Goal: Task Accomplishment & Management: Complete application form

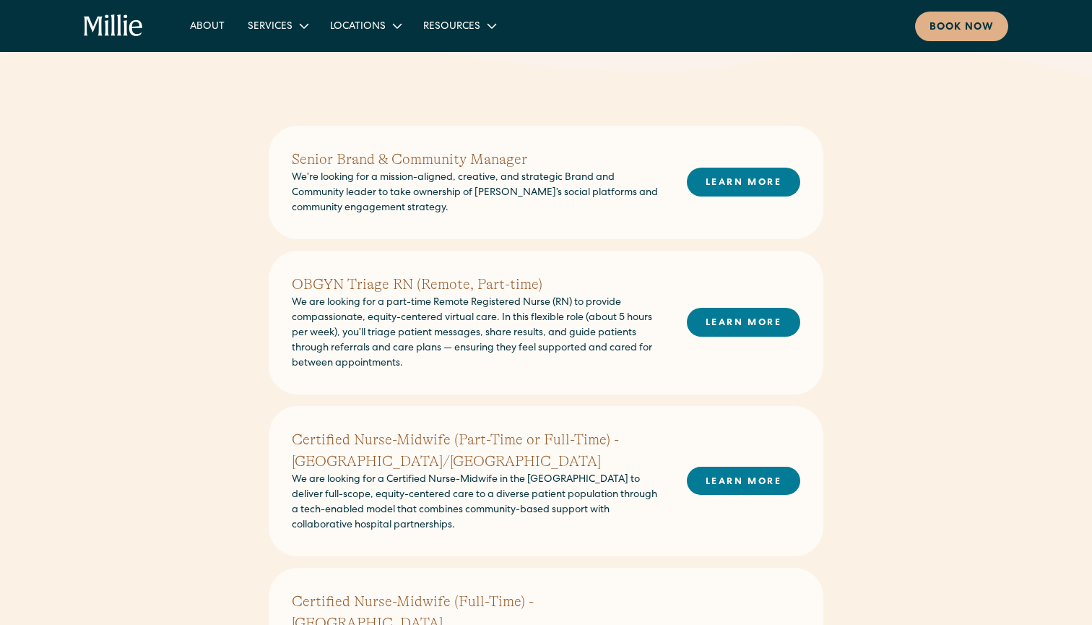
scroll to position [297, 0]
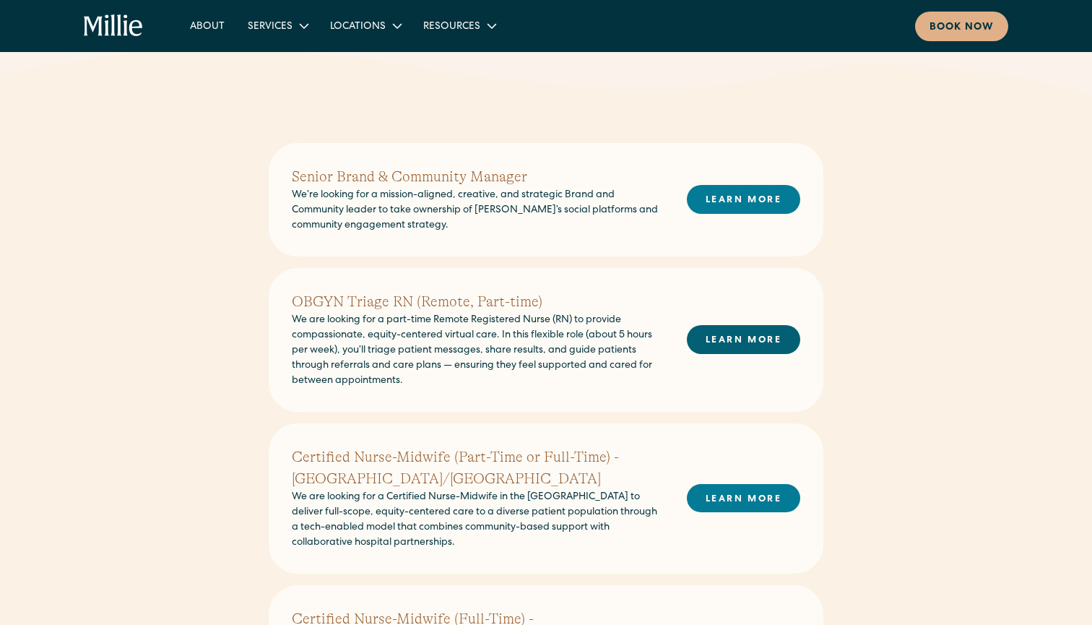
click at [753, 332] on link "LEARN MORE" at bounding box center [743, 339] width 113 height 28
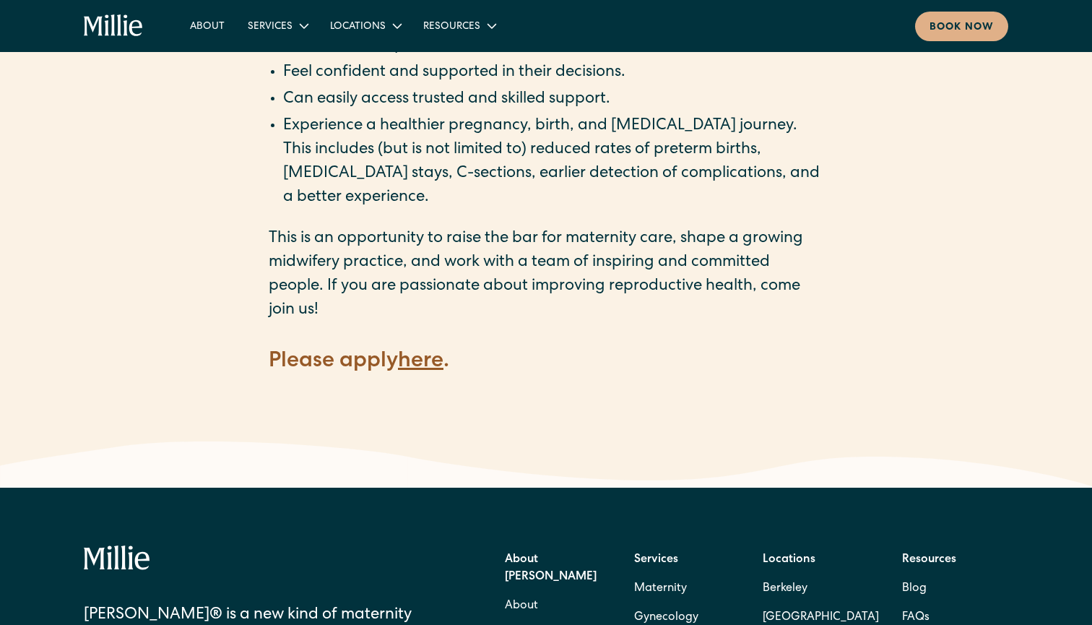
scroll to position [1991, 0]
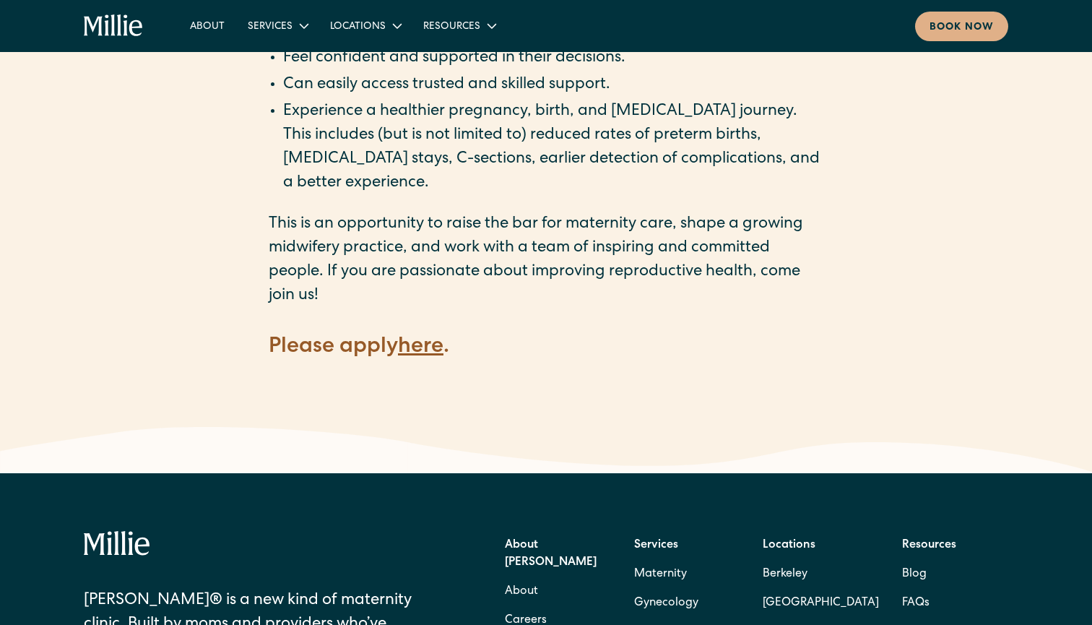
click at [433, 336] on strong "here" at bounding box center [420, 347] width 45 height 22
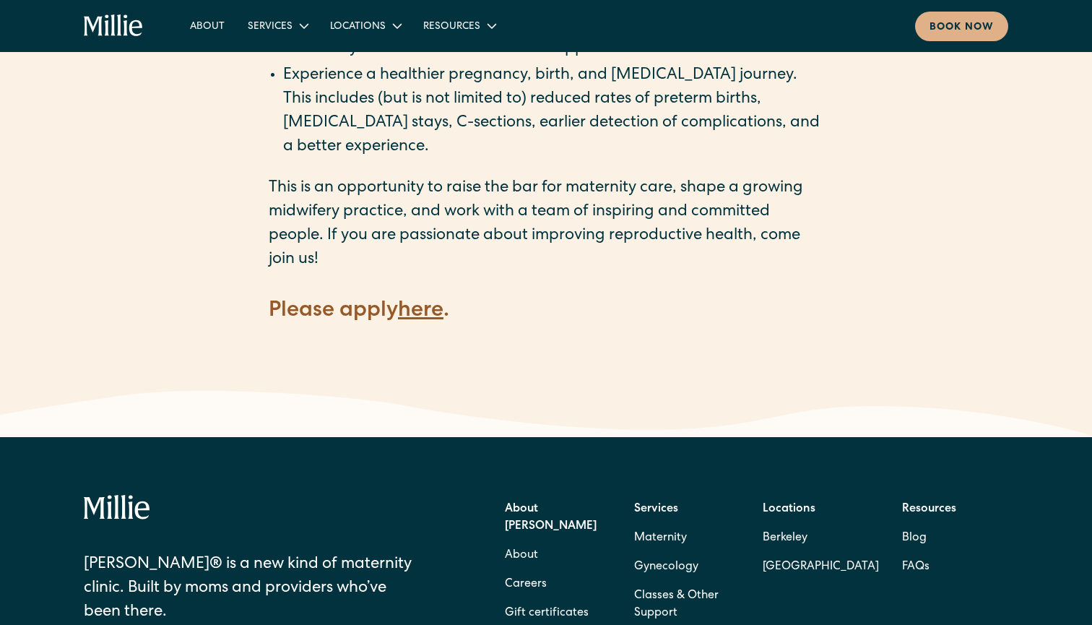
scroll to position [2033, 0]
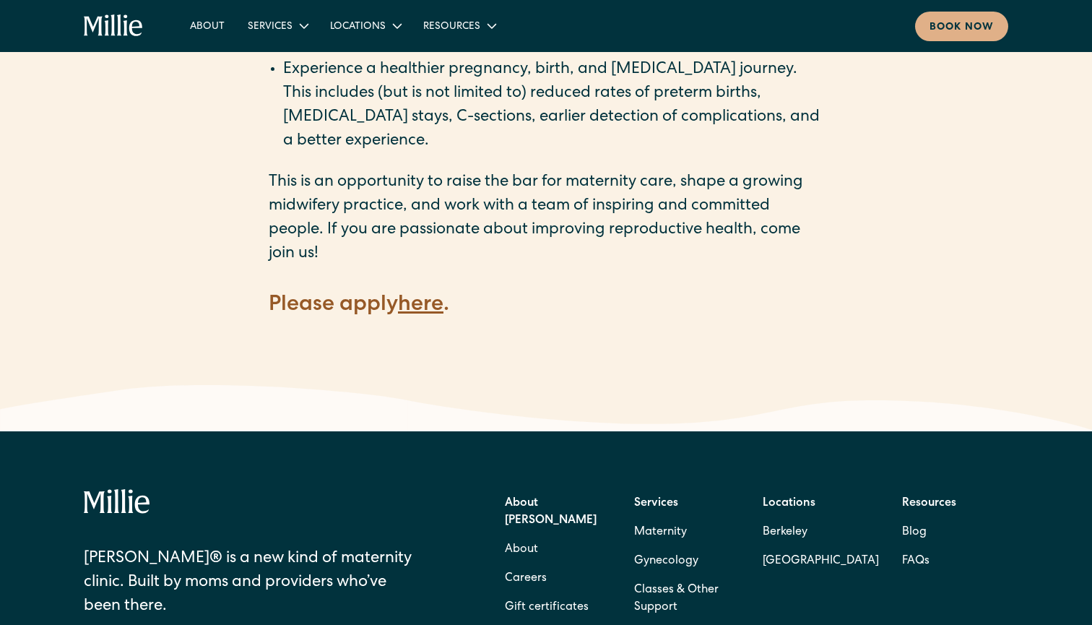
click at [426, 295] on strong "here" at bounding box center [420, 306] width 45 height 22
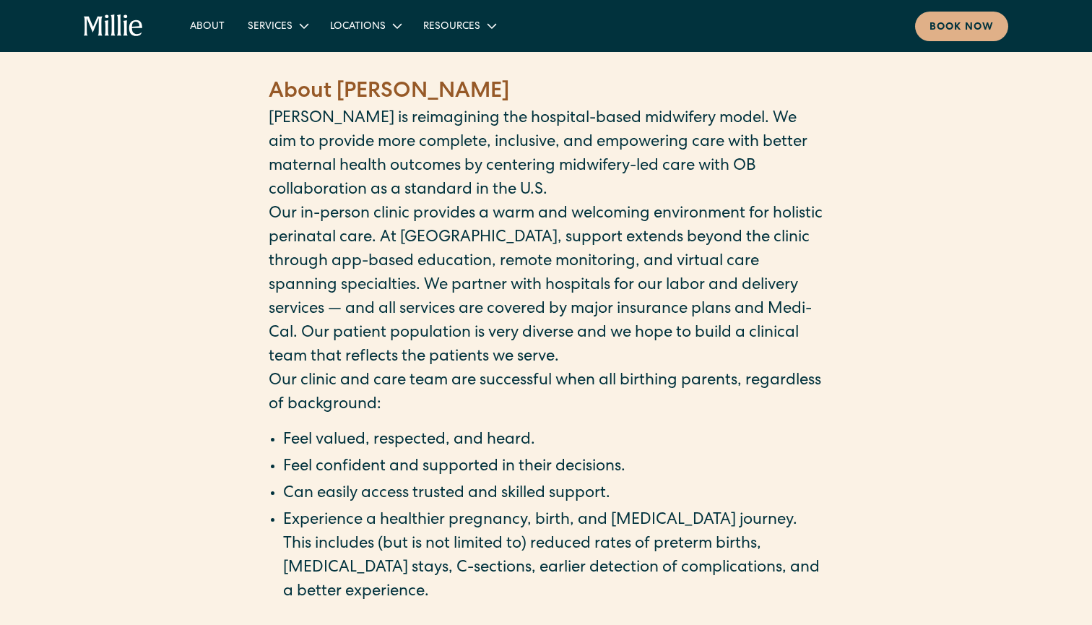
scroll to position [1856, 0]
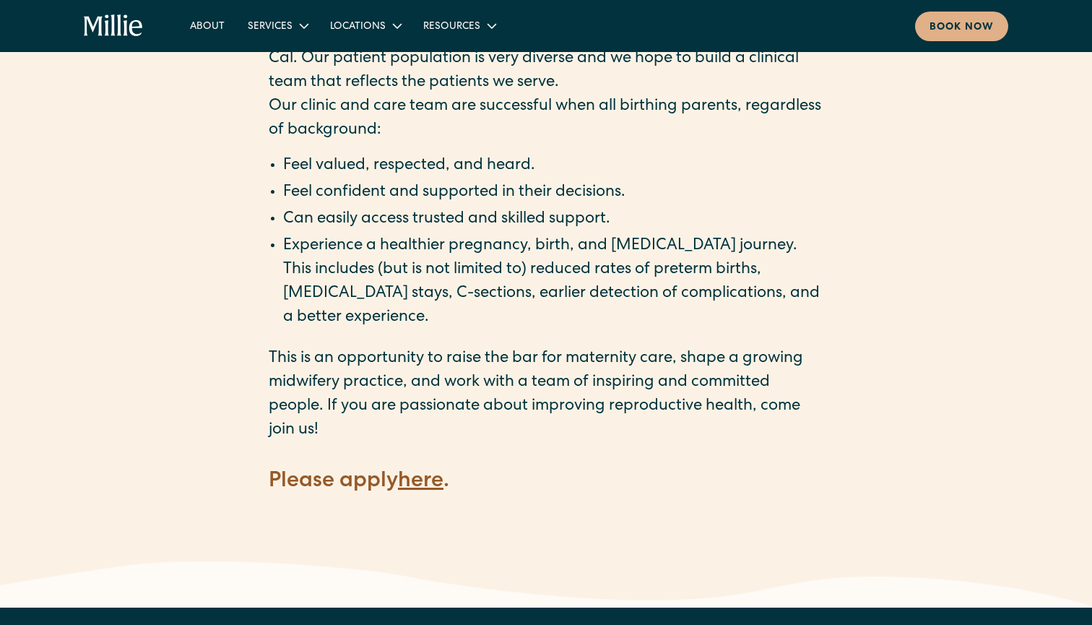
click at [424, 471] on strong "here" at bounding box center [420, 482] width 45 height 22
